Goal: Manage account settings

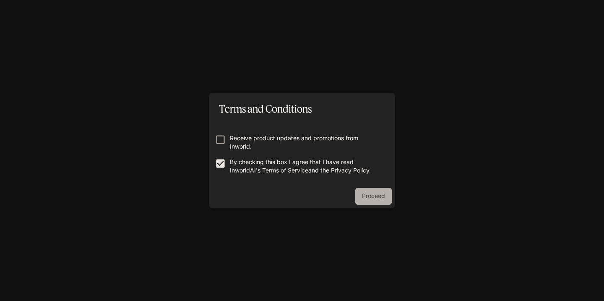
click at [368, 193] on button "Proceed" at bounding box center [373, 196] width 36 height 17
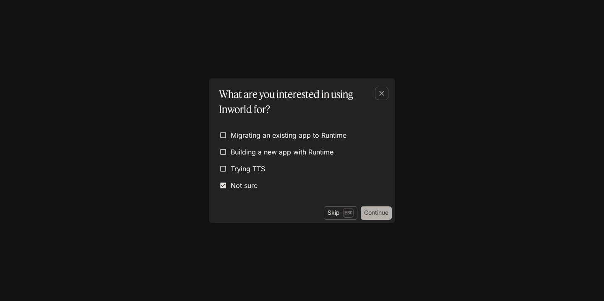
click at [378, 207] on button "Continue" at bounding box center [376, 213] width 31 height 13
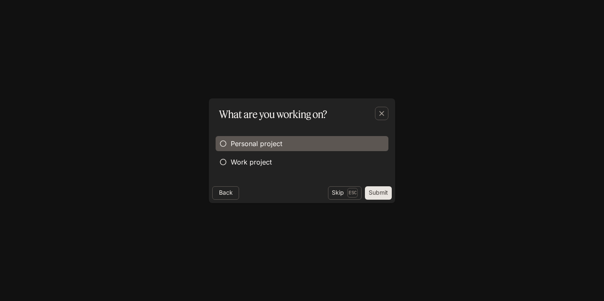
click at [351, 147] on label "Personal project" at bounding box center [301, 143] width 173 height 15
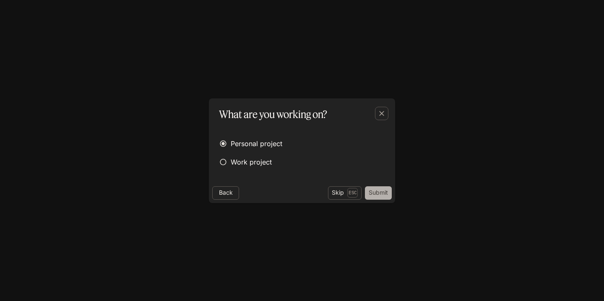
click at [374, 198] on button "Submit" at bounding box center [378, 193] width 27 height 13
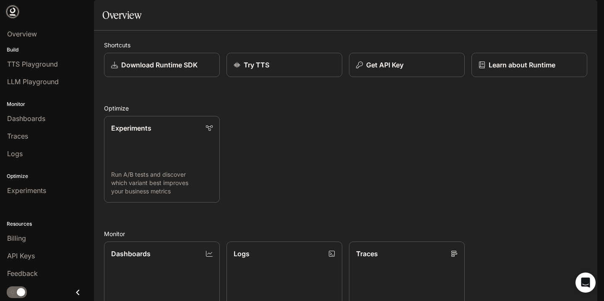
click at [14, 10] on icon at bounding box center [12, 11] width 5 height 6
click at [25, 32] on span "Overview" at bounding box center [22, 34] width 30 height 10
click at [35, 40] on link "Overview" at bounding box center [46, 34] width 87 height 16
click at [584, 281] on icon "Open Intercom Messenger" at bounding box center [585, 283] width 10 height 11
click at [583, 279] on icon "Open Intercom Messenger" at bounding box center [584, 282] width 14 height 14
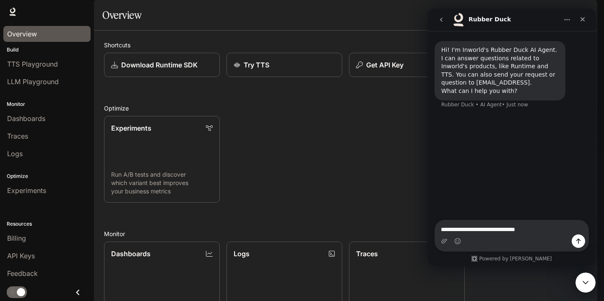
type textarea "**********"
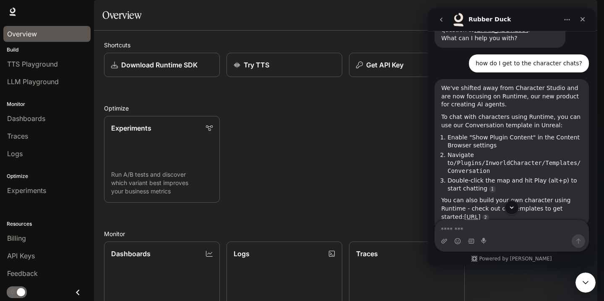
scroll to position [45, 0]
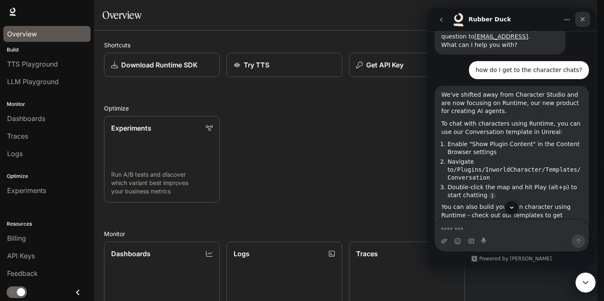
click at [583, 22] on icon "Close" at bounding box center [582, 19] width 7 height 7
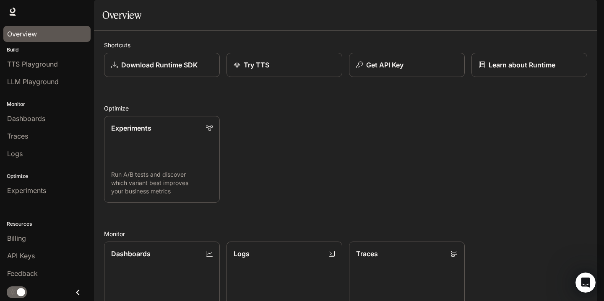
click at [549, 10] on span "Documentation" at bounding box center [548, 12] width 42 height 10
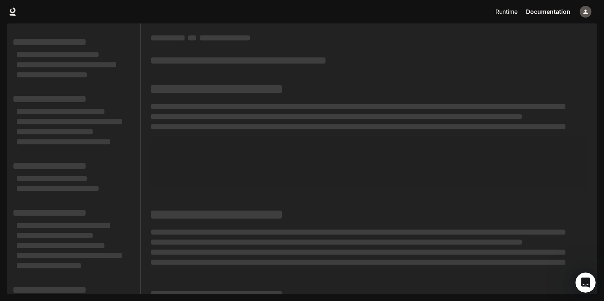
click at [506, 7] on span "Runtime" at bounding box center [506, 12] width 22 height 10
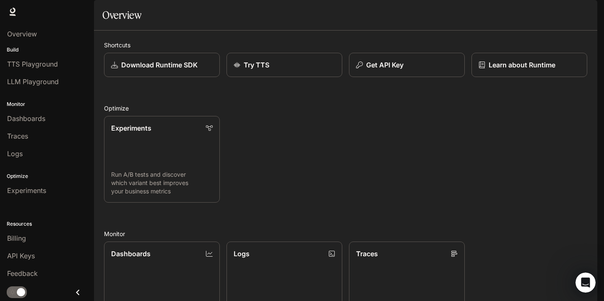
click at [509, 13] on span "Runtime" at bounding box center [506, 12] width 24 height 10
click at [43, 191] on span "Experiments" at bounding box center [26, 191] width 39 height 10
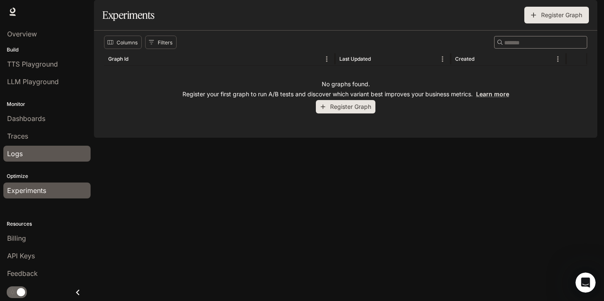
click at [41, 155] on div "Logs" at bounding box center [47, 154] width 80 height 10
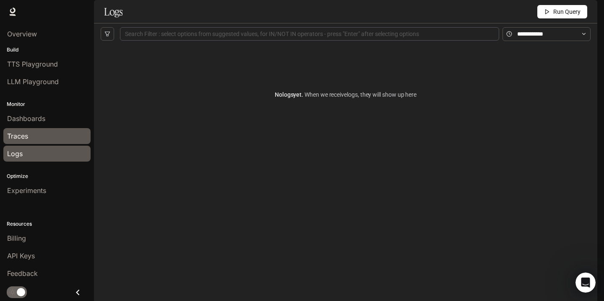
click at [42, 137] on div "Traces" at bounding box center [47, 136] width 80 height 10
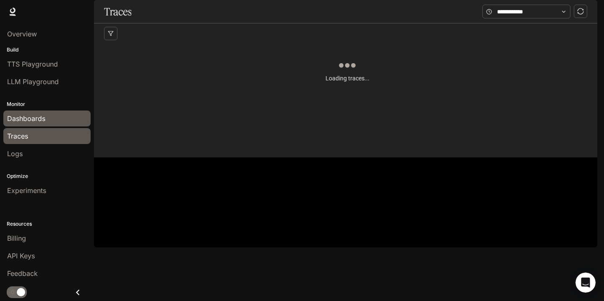
click at [46, 119] on div "Dashboards" at bounding box center [47, 119] width 80 height 10
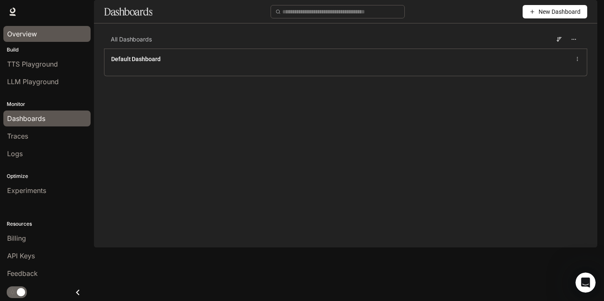
click at [29, 34] on span "Overview" at bounding box center [22, 34] width 30 height 10
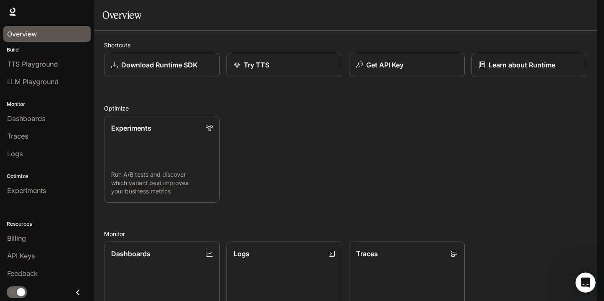
click at [590, 8] on button "button" at bounding box center [585, 11] width 17 height 17
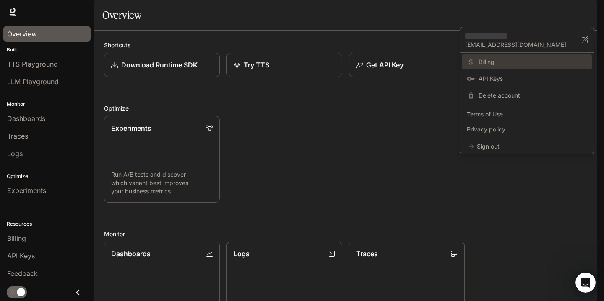
click at [525, 64] on span "Billing" at bounding box center [532, 62] width 108 height 8
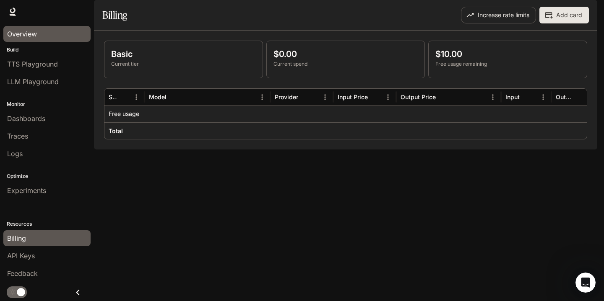
click at [41, 38] on div "Overview" at bounding box center [47, 34] width 80 height 10
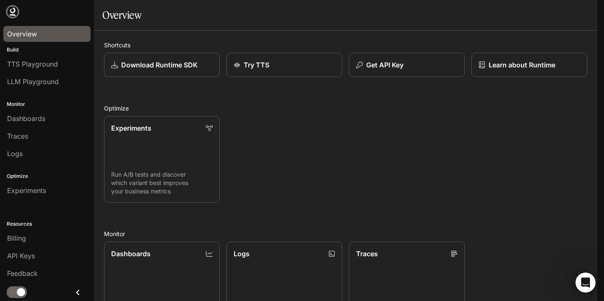
click at [12, 12] on icon at bounding box center [12, 11] width 5 height 6
click at [586, 10] on icon "button" at bounding box center [585, 12] width 5 height 5
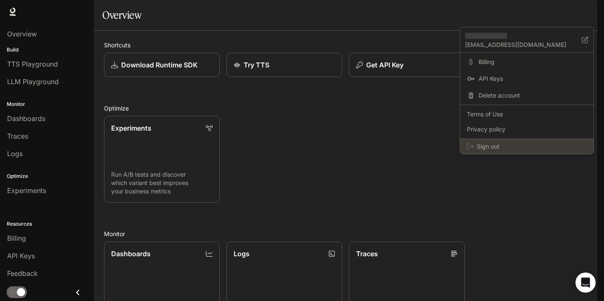
click at [514, 144] on span "Sign out" at bounding box center [532, 147] width 110 height 8
